Goal: Task Accomplishment & Management: Use online tool/utility

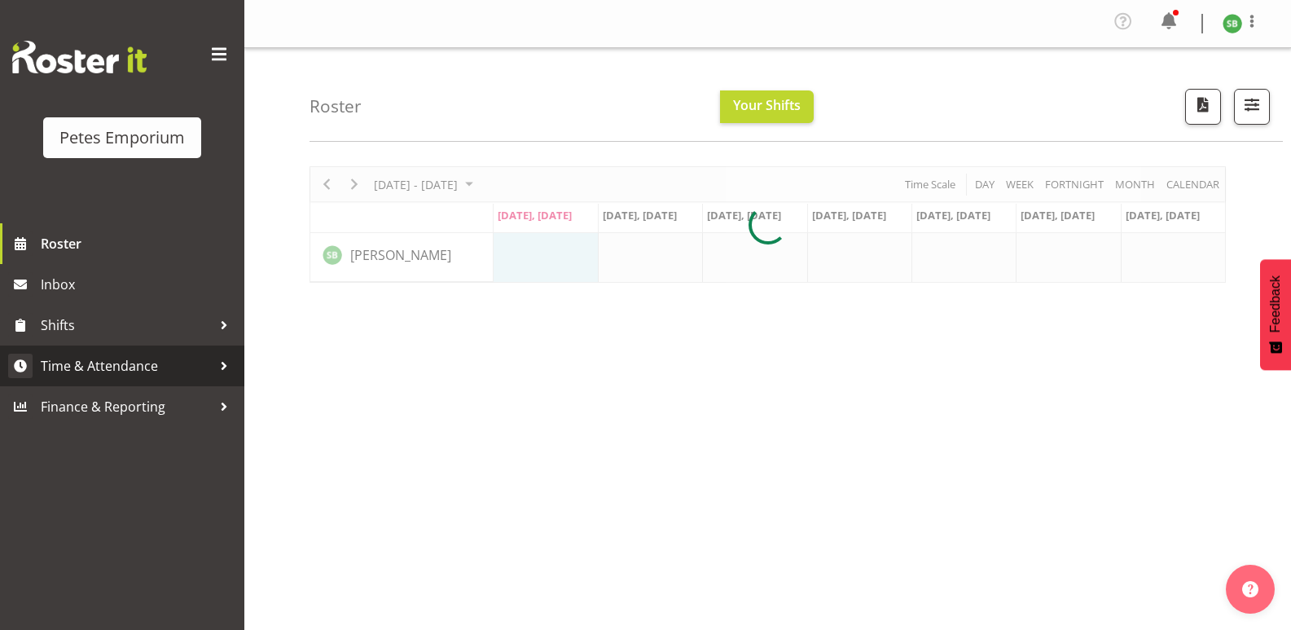
click at [98, 365] on span "Time & Attendance" at bounding box center [126, 365] width 171 height 24
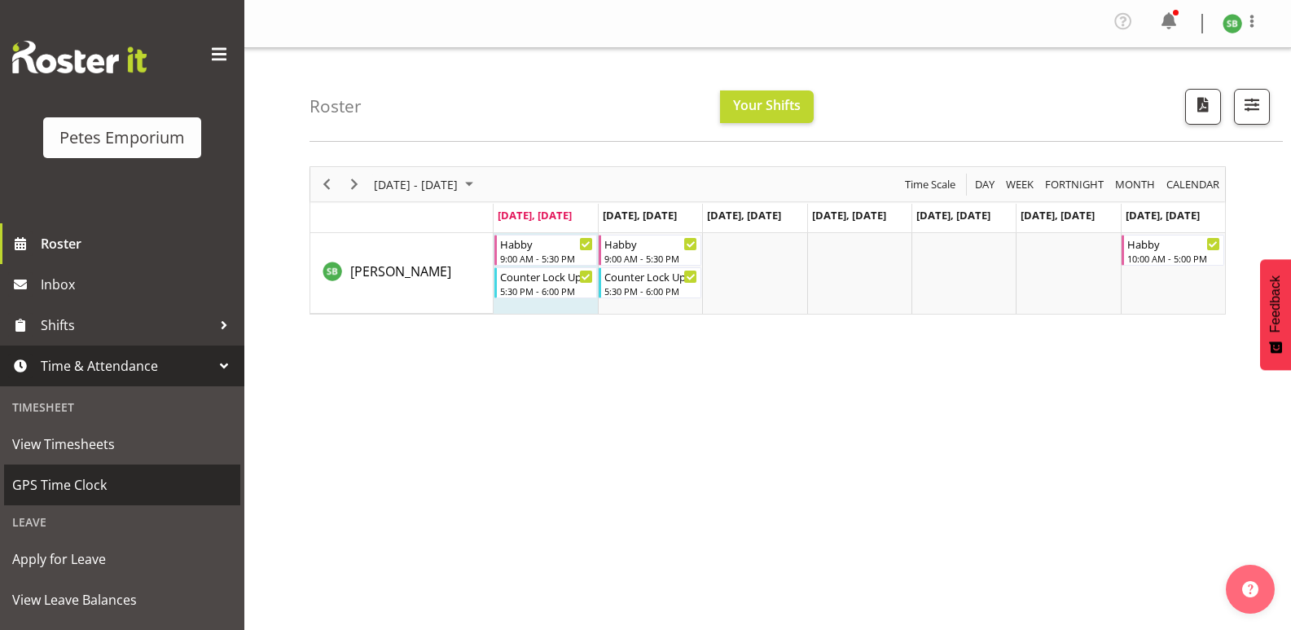
click at [79, 497] on span "GPS Time Clock" at bounding box center [122, 484] width 220 height 24
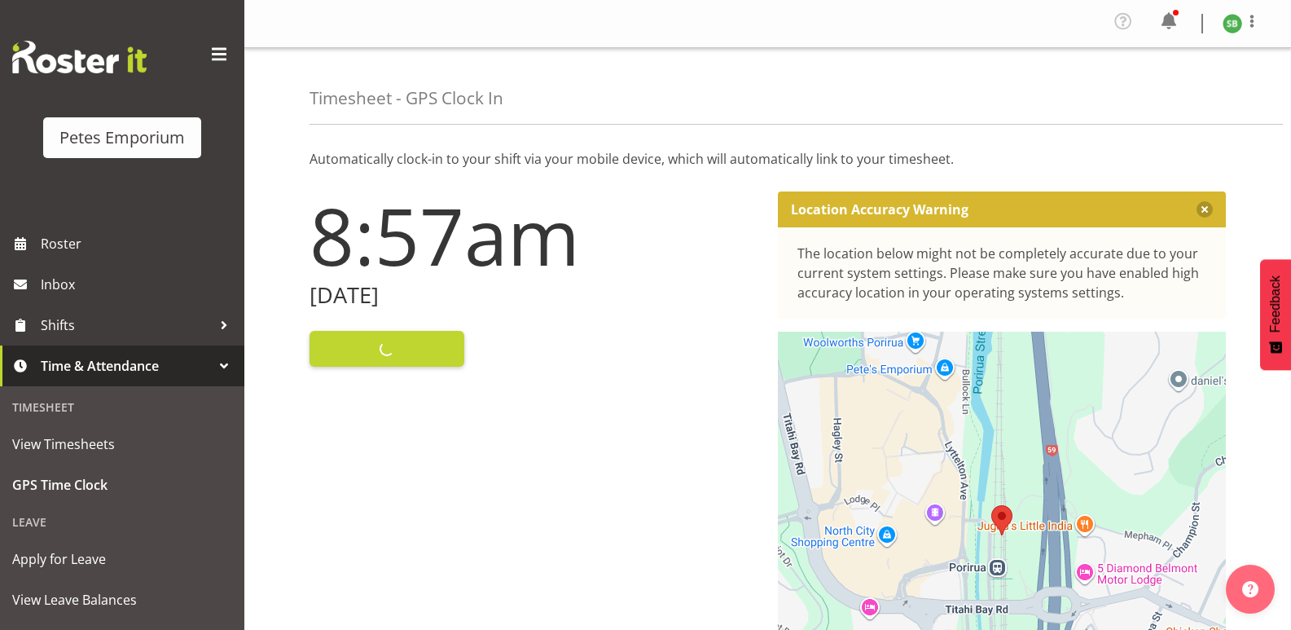
click at [380, 343] on div "Clock In" at bounding box center [534, 346] width 449 height 39
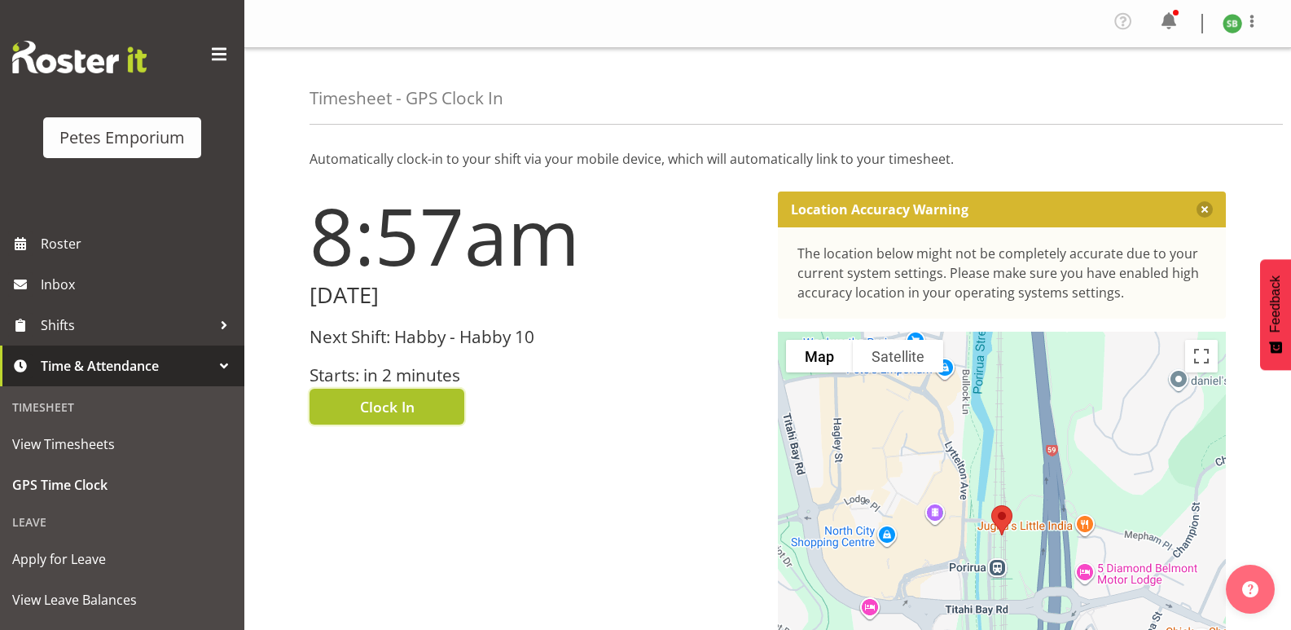
click at [392, 404] on span "Clock In" at bounding box center [387, 406] width 55 height 21
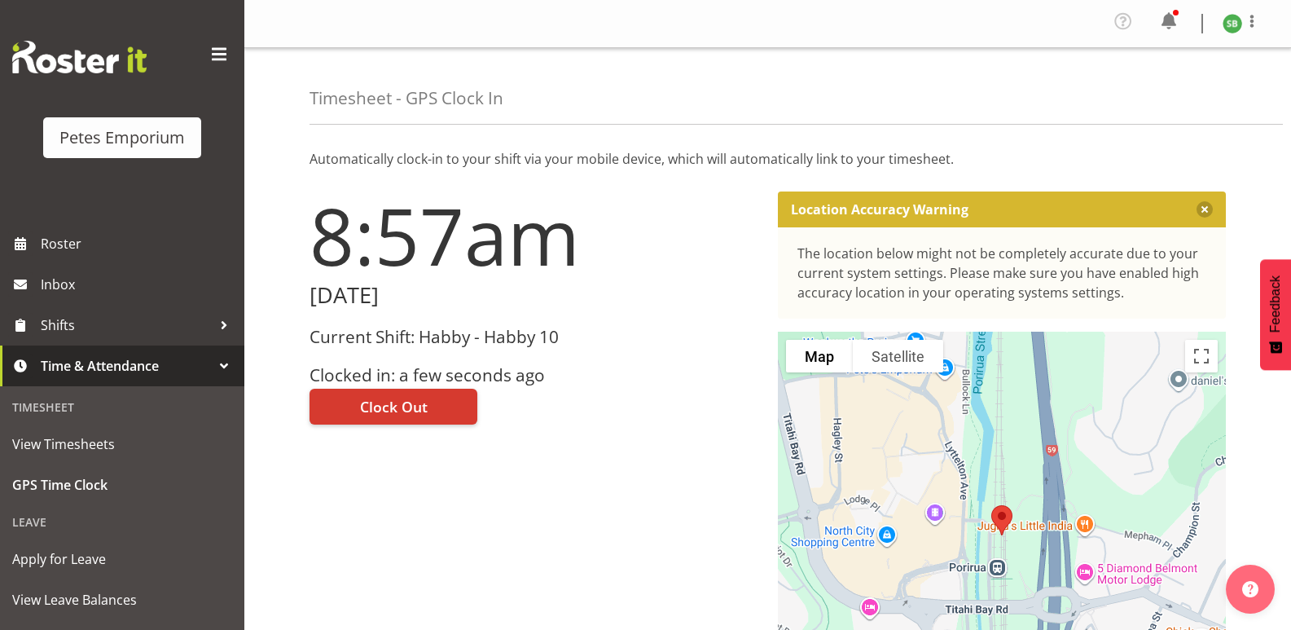
click at [1240, 33] on figure at bounding box center [1233, 24] width 20 height 20
click at [1188, 84] on link "Log Out" at bounding box center [1183, 89] width 156 height 29
